Goal: Task Accomplishment & Management: Use online tool/utility

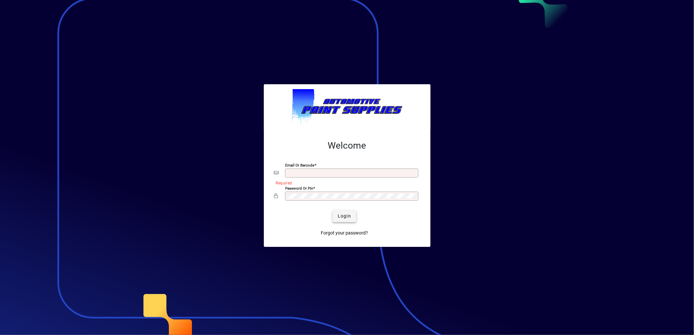
type input "**********"
click at [338, 219] on span "Login" at bounding box center [344, 216] width 13 height 7
